Goal: Information Seeking & Learning: Learn about a topic

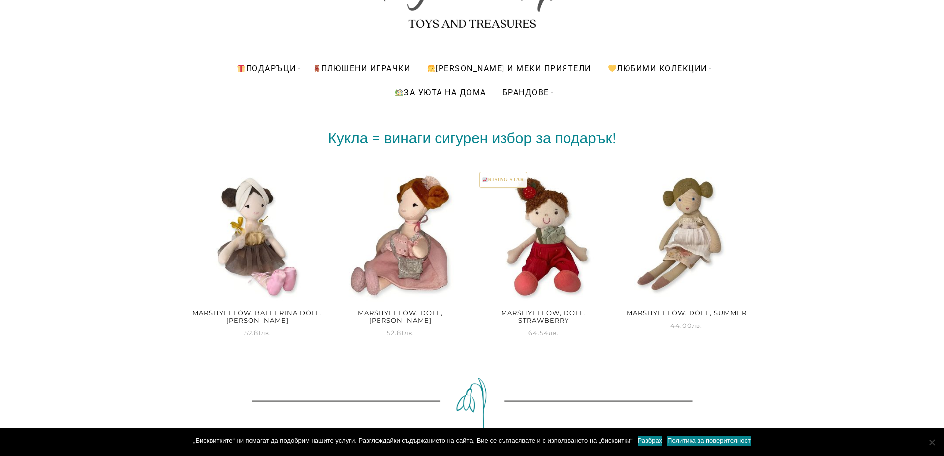
scroll to position [149, 0]
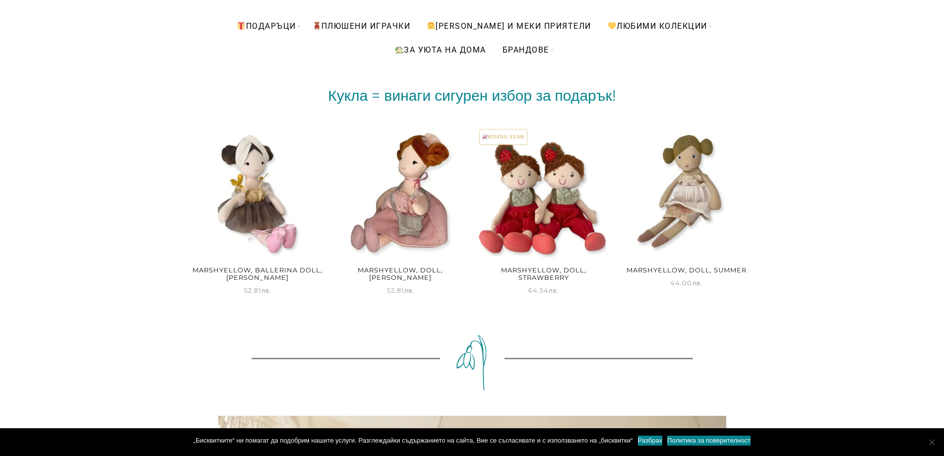
click at [512, 199] on img at bounding box center [544, 193] width 132 height 132
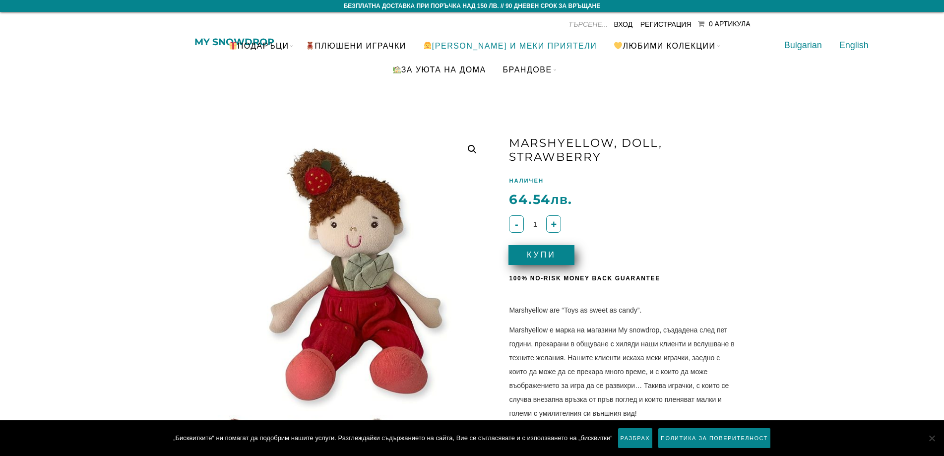
click at [483, 47] on link "[PERSON_NAME] и меки приятели" at bounding box center [510, 46] width 189 height 24
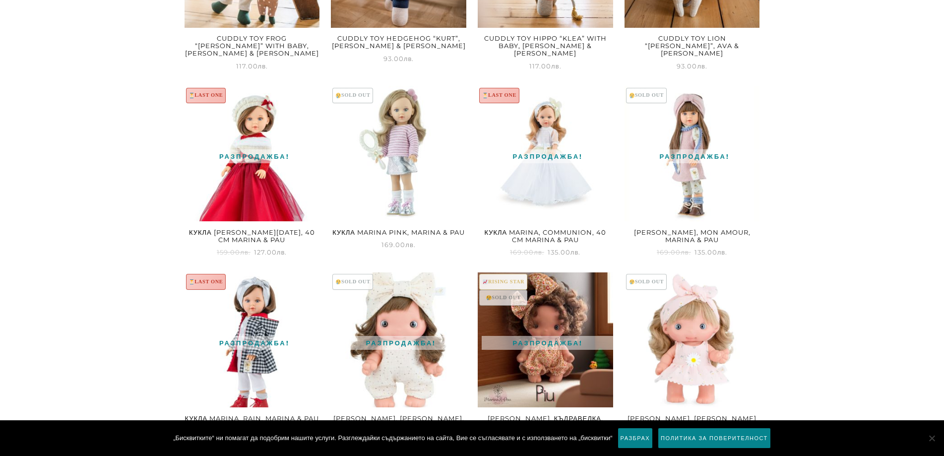
scroll to position [1283, 0]
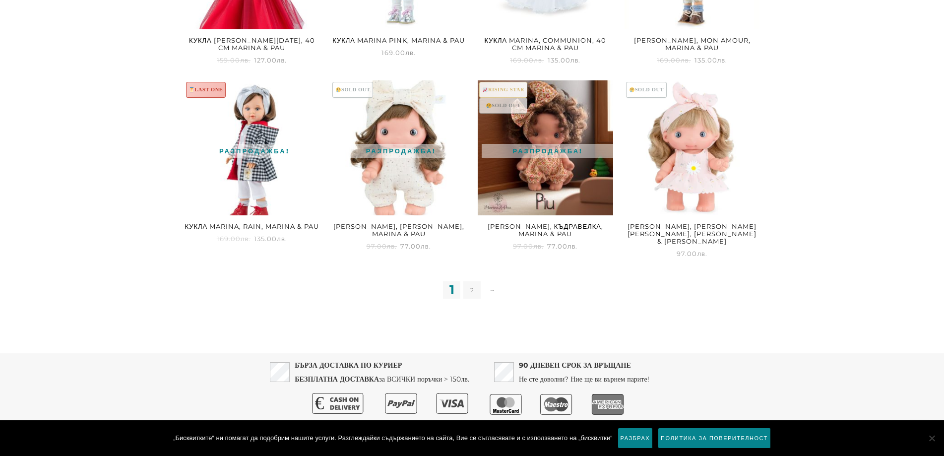
click at [471, 281] on link "2" at bounding box center [471, 289] width 17 height 17
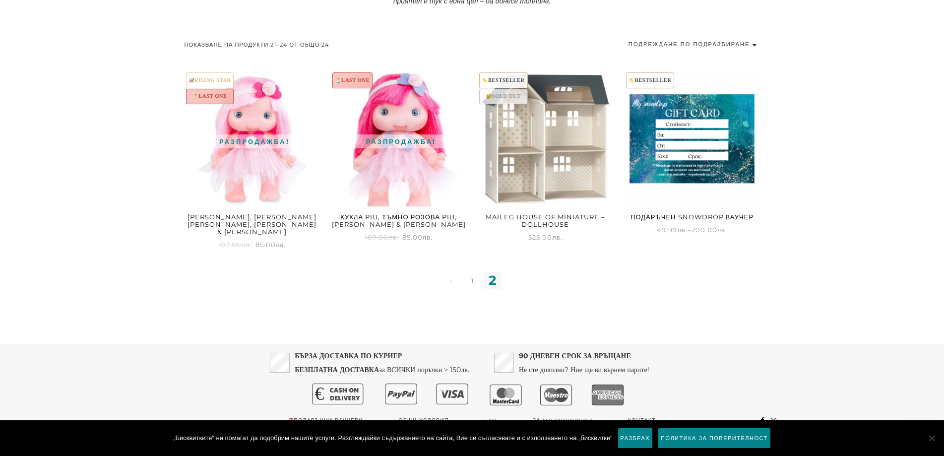
scroll to position [538, 0]
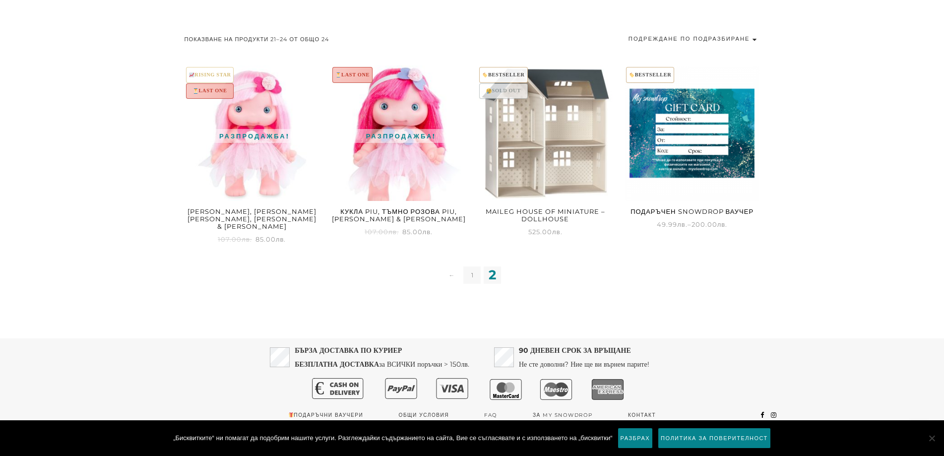
click at [471, 269] on link "1" at bounding box center [471, 274] width 17 height 17
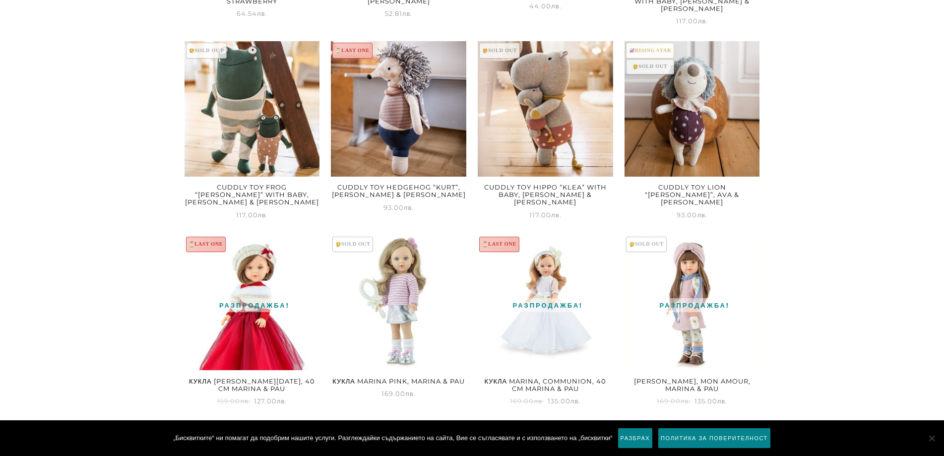
scroll to position [1240, 0]
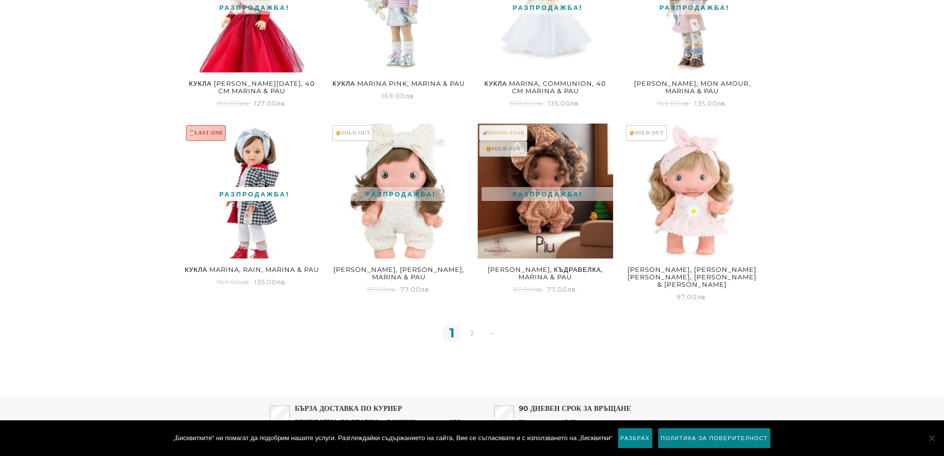
click at [280, 132] on img at bounding box center [251, 190] width 135 height 135
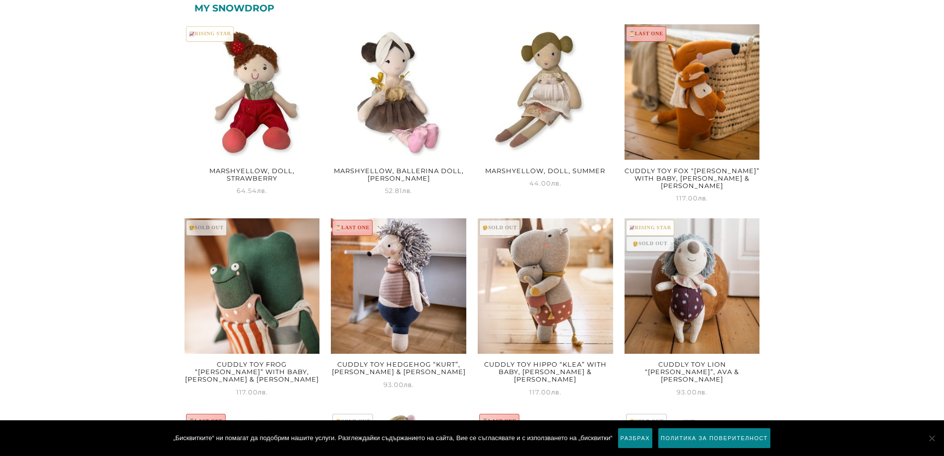
scroll to position [595, 0]
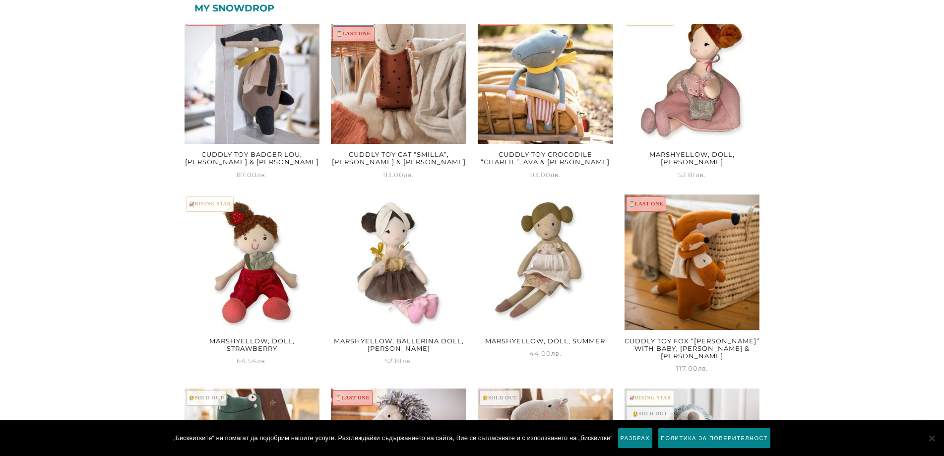
drag, startPoint x: 49, startPoint y: 412, endPoint x: 47, endPoint y: 406, distance: 6.0
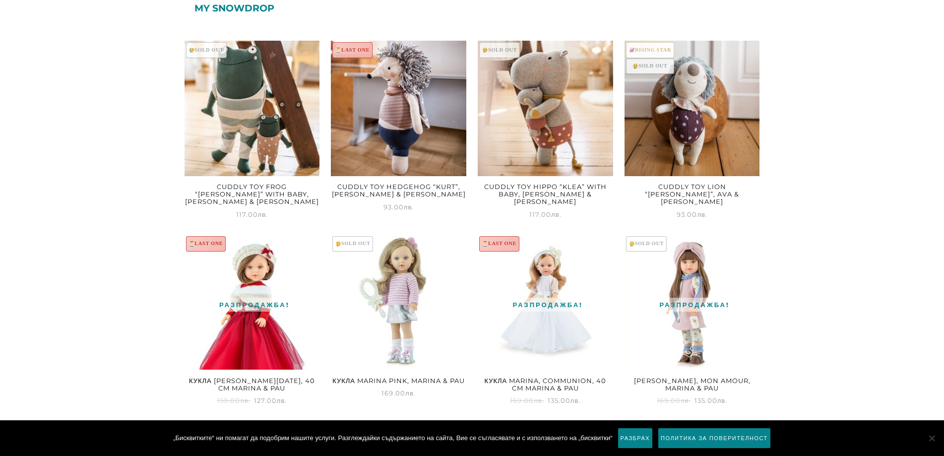
scroll to position [942, 0]
click at [495, 114] on img at bounding box center [545, 108] width 135 height 135
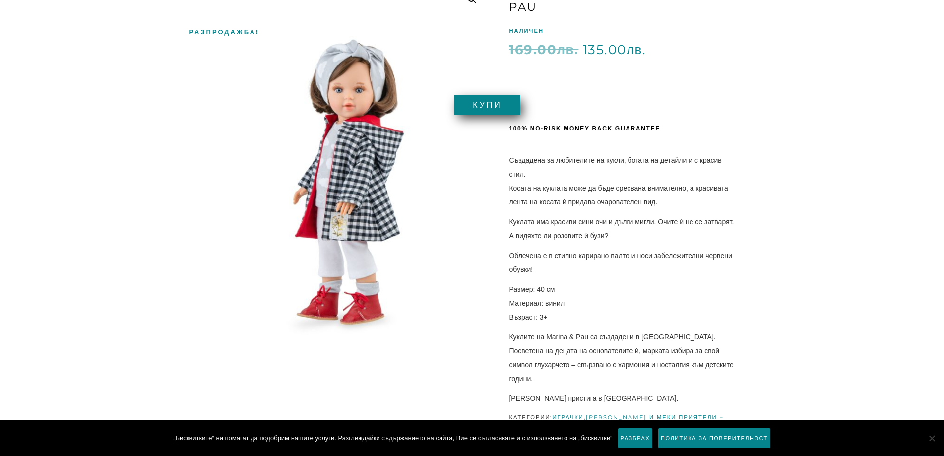
scroll to position [149, 0]
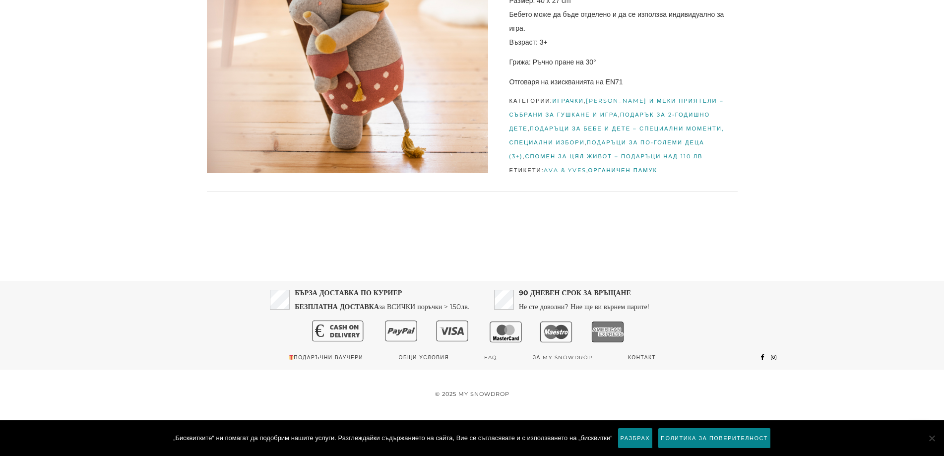
scroll to position [248, 0]
